Goal: Task Accomplishment & Management: Manage account settings

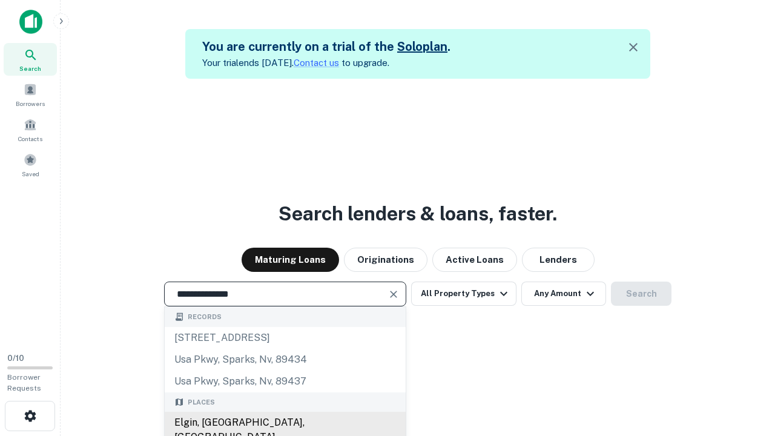
click at [285, 423] on div "Elgin, [GEOGRAPHIC_DATA], [GEOGRAPHIC_DATA]" at bounding box center [285, 430] width 241 height 36
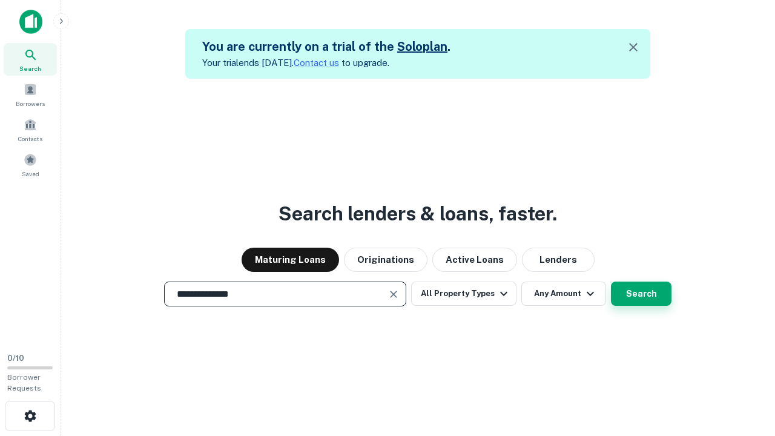
type input "**********"
click at [611, 282] on button "Search" at bounding box center [641, 294] width 61 height 24
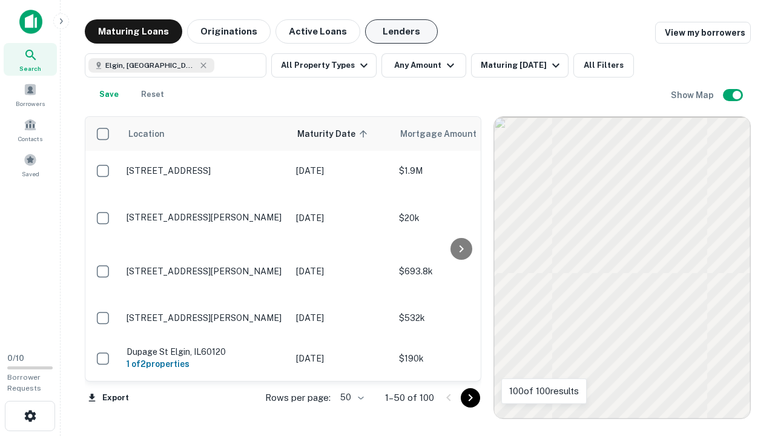
click at [402, 31] on button "Lenders" at bounding box center [401, 31] width 73 height 24
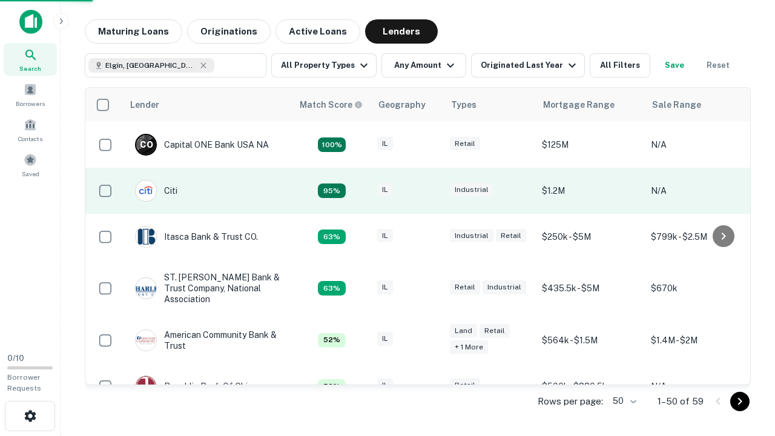
click at [430, 191] on div "IL" at bounding box center [407, 191] width 61 height 16
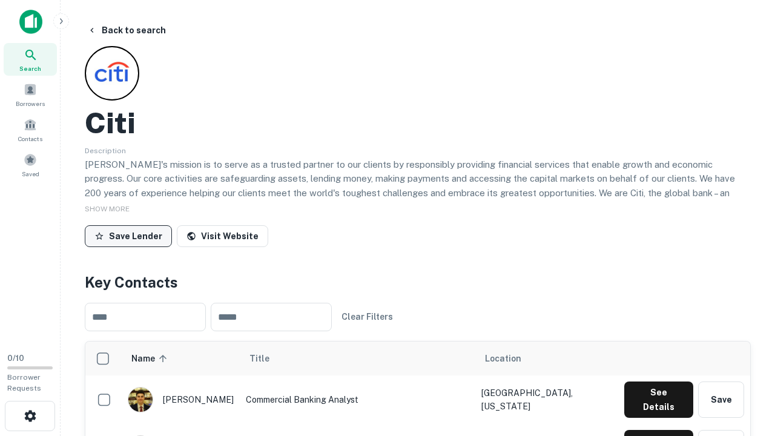
click at [128, 236] on button "Save Lender" at bounding box center [128, 236] width 87 height 22
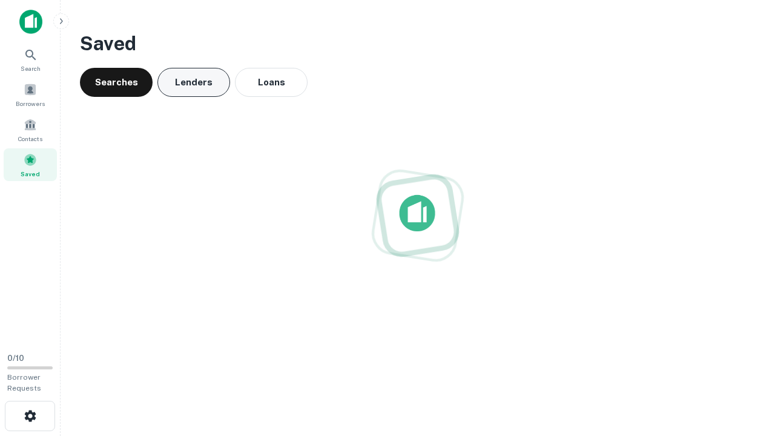
click at [194, 82] on button "Lenders" at bounding box center [193, 82] width 73 height 29
